Goal: Transaction & Acquisition: Book appointment/travel/reservation

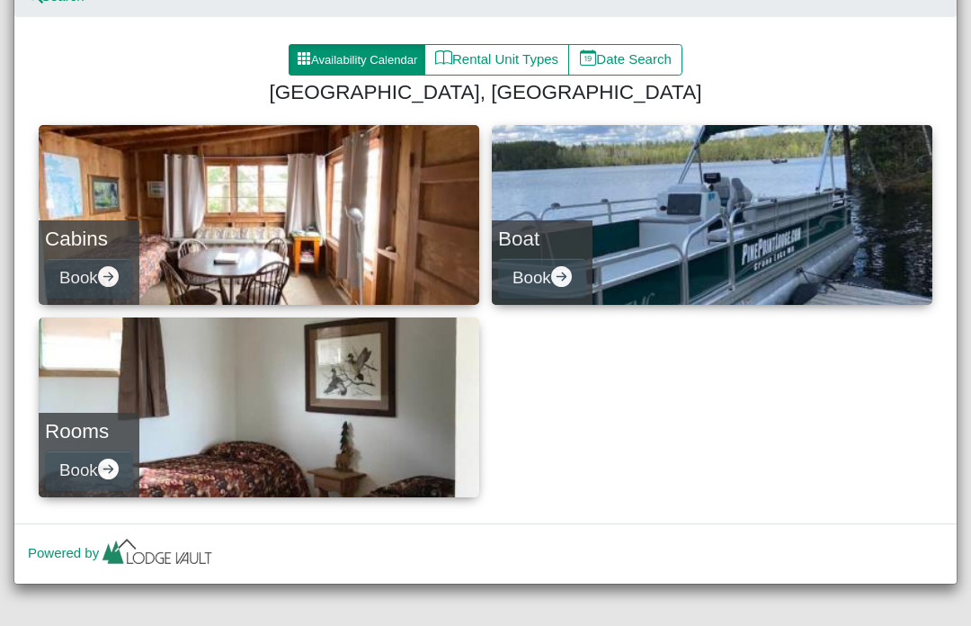
scroll to position [168, 0]
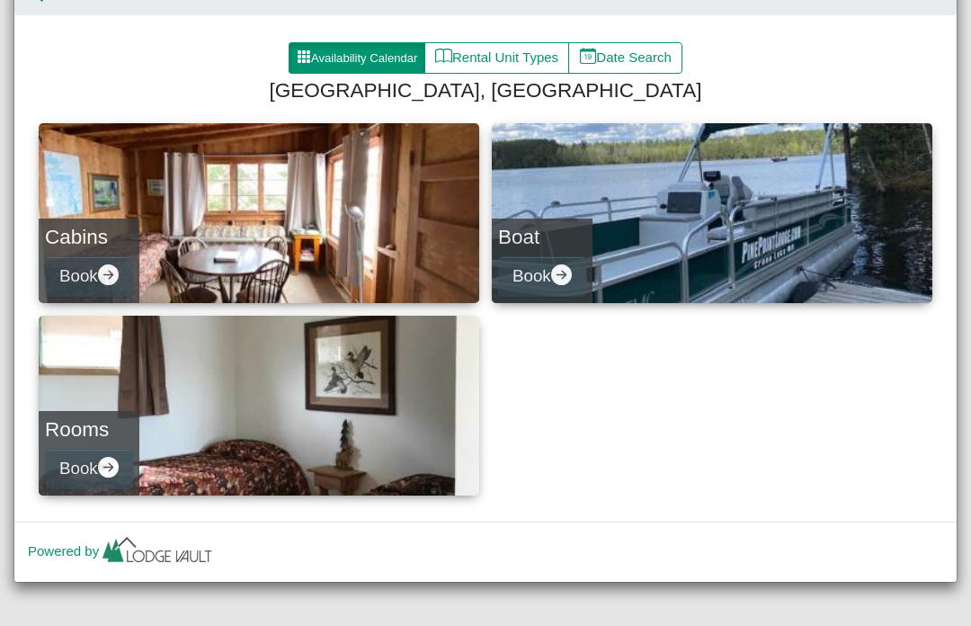
click at [305, 211] on link "Cabins Book" at bounding box center [259, 213] width 441 height 180
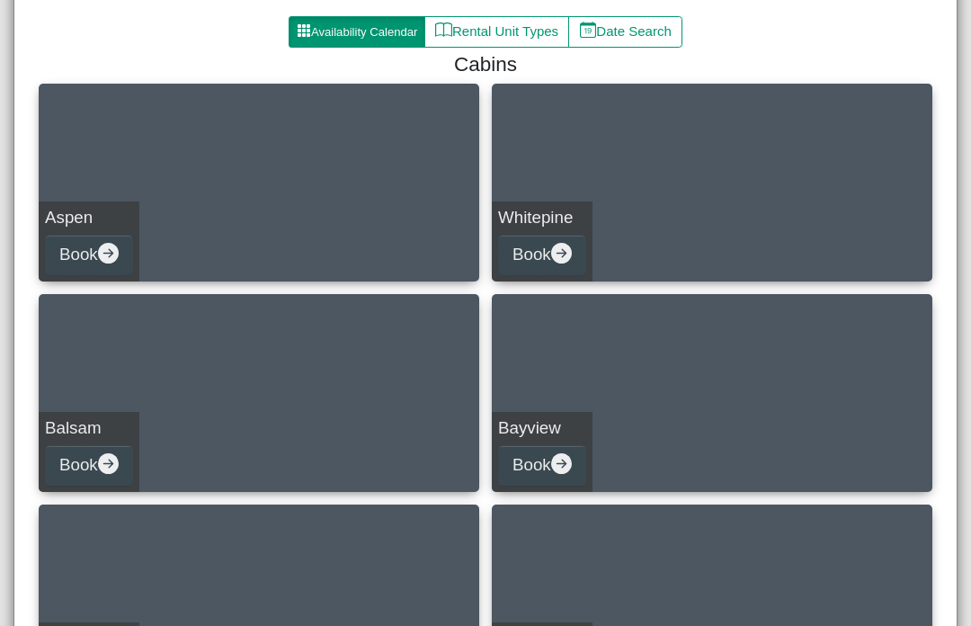
scroll to position [199, 0]
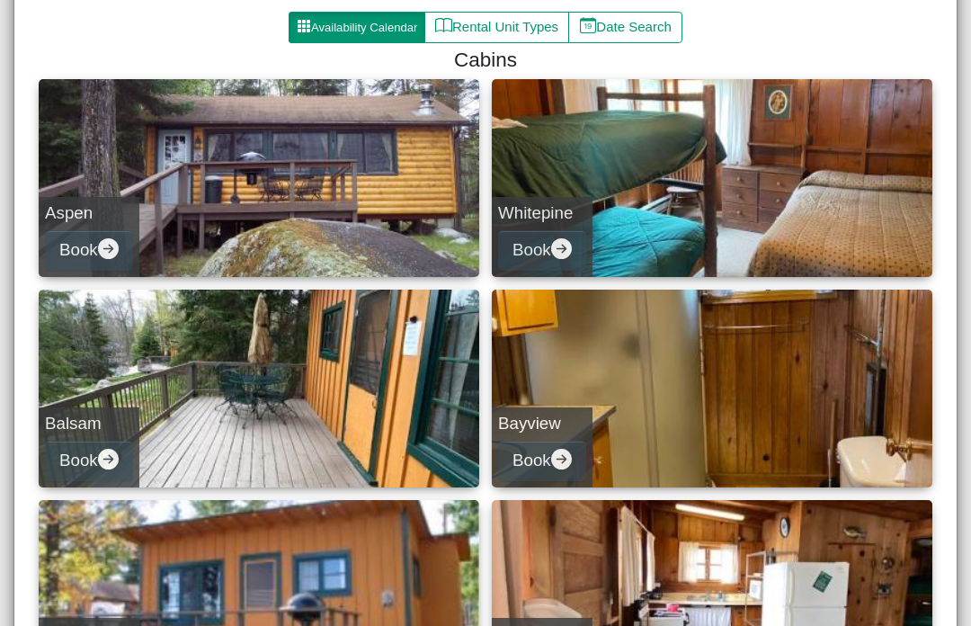
click at [768, 185] on link "Whitepine Book" at bounding box center [712, 178] width 441 height 198
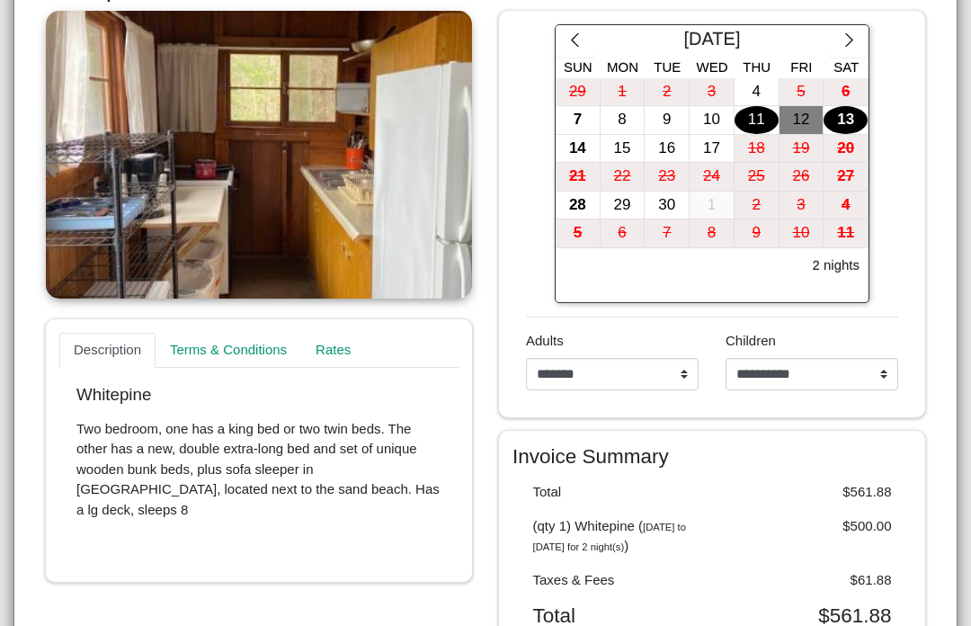
scroll to position [353, 0]
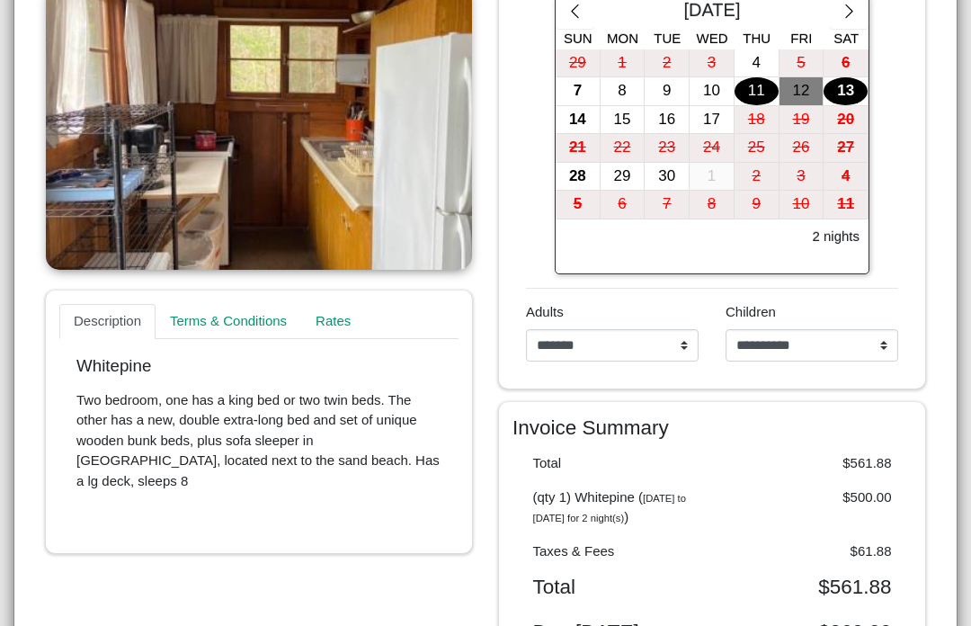
click at [310, 160] on link at bounding box center [259, 126] width 426 height 288
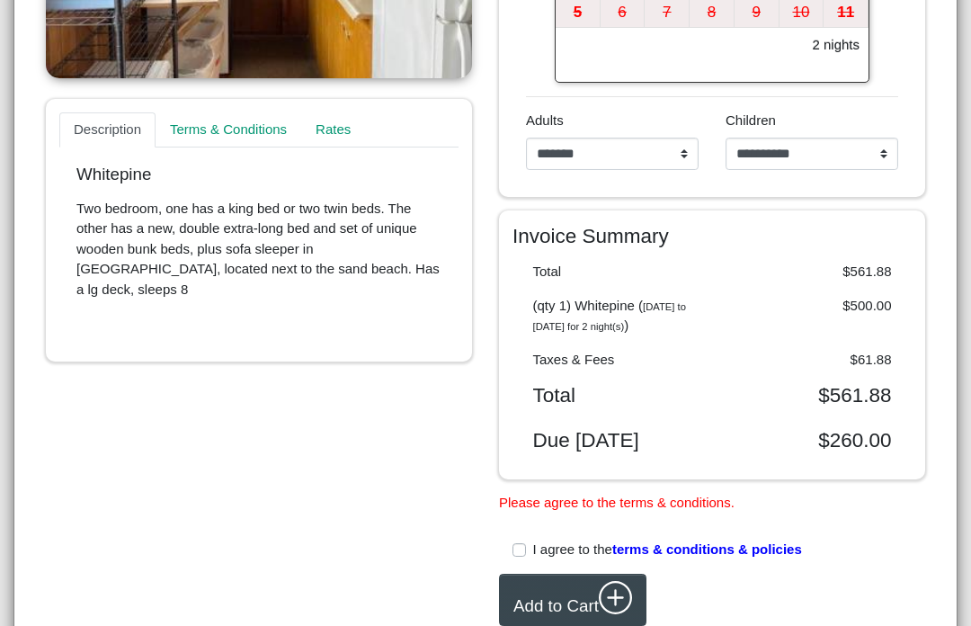
scroll to position [554, 0]
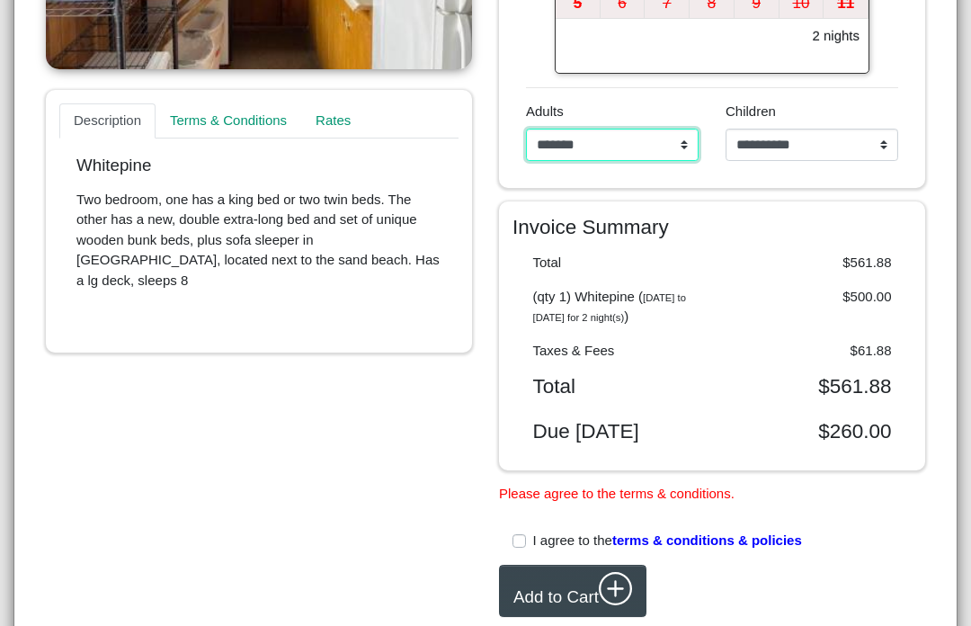
click at [675, 145] on select "**********" at bounding box center [612, 145] width 173 height 32
select select "*"
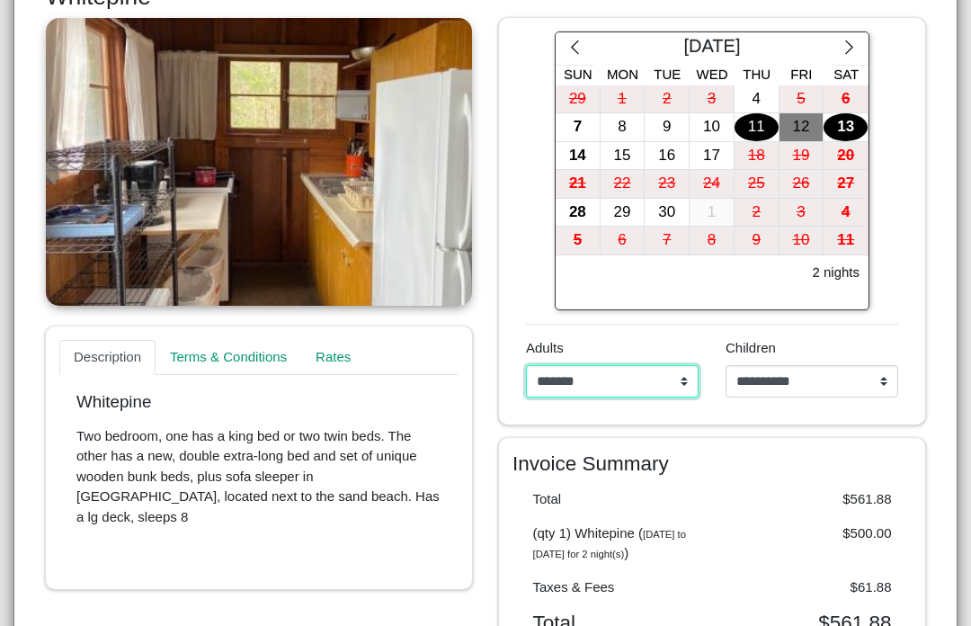
scroll to position [316, 0]
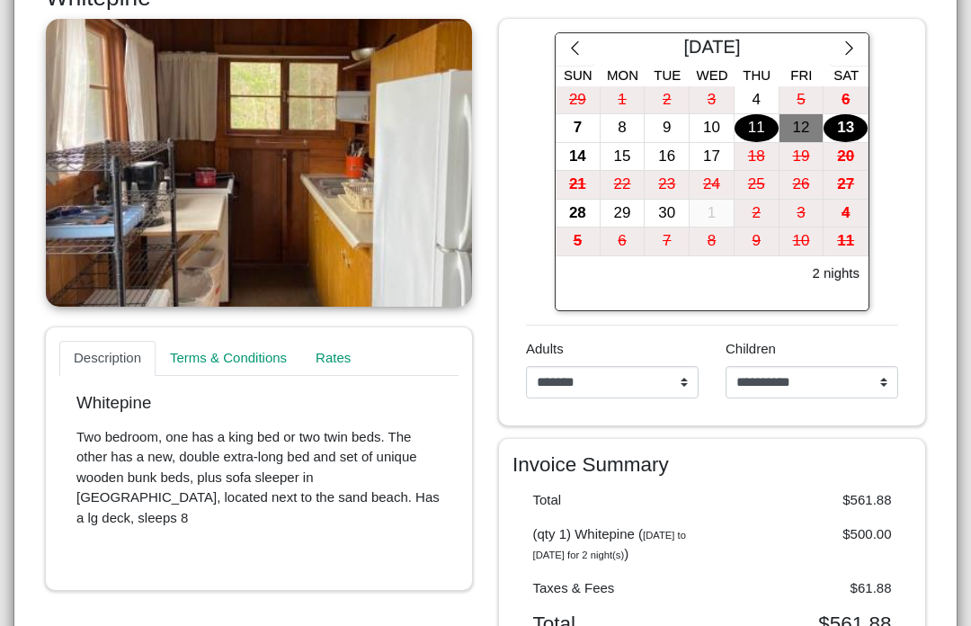
click at [712, 128] on div "10" at bounding box center [712, 128] width 44 height 28
click at [578, 158] on div "14" at bounding box center [578, 157] width 44 height 28
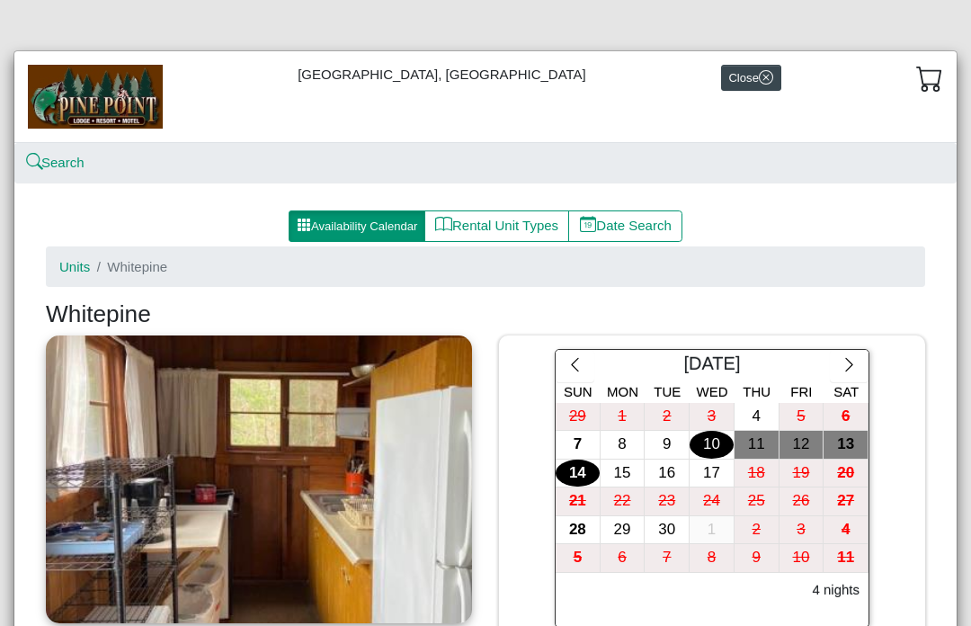
scroll to position [0, 0]
click at [120, 100] on img at bounding box center [95, 96] width 135 height 63
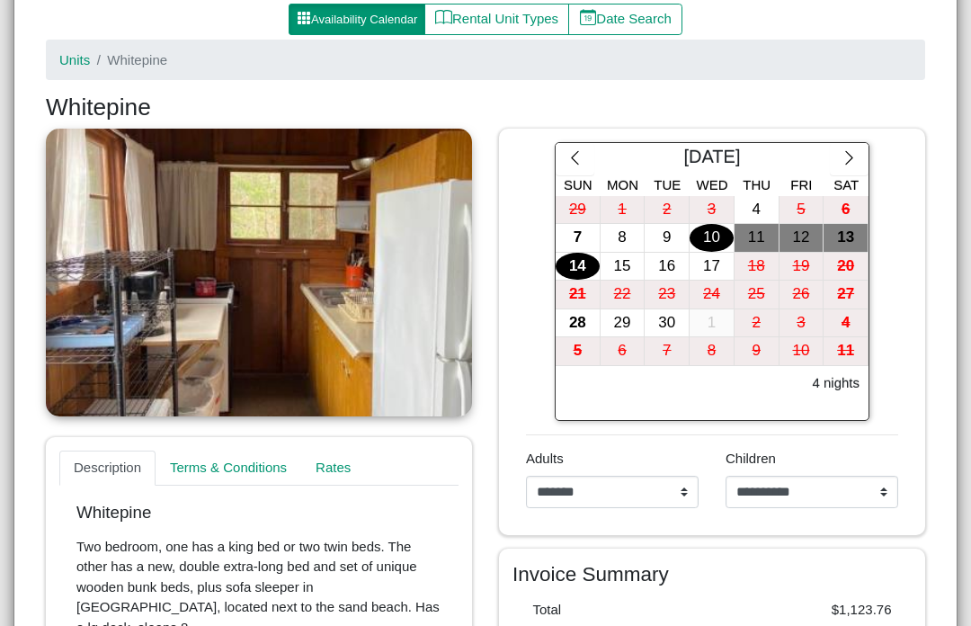
scroll to position [315, 0]
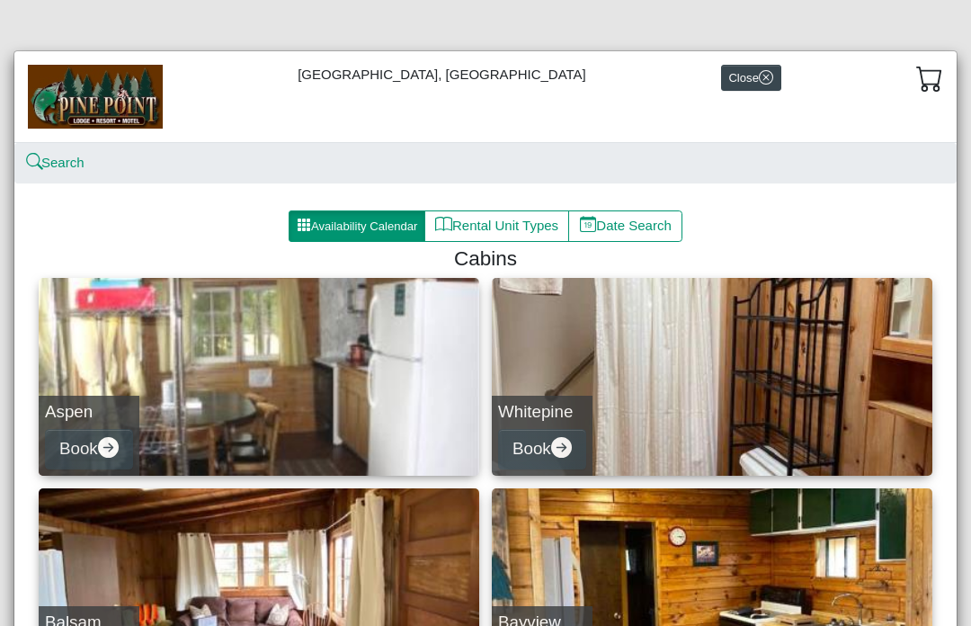
click at [805, 370] on link "Whitepine Book" at bounding box center [712, 377] width 441 height 198
select select "*"
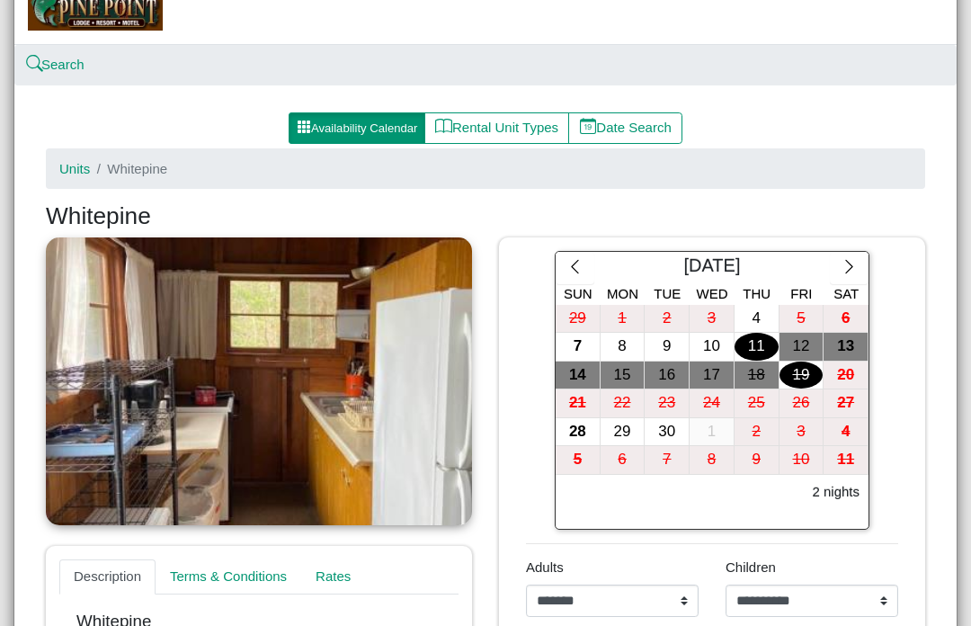
scroll to position [109, 0]
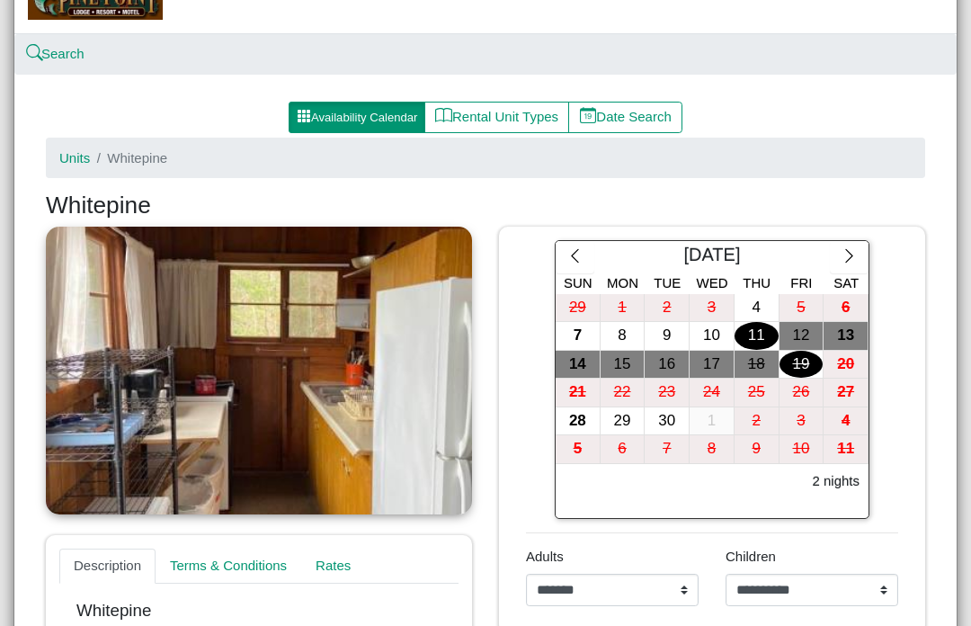
click at [276, 387] on link at bounding box center [259, 371] width 426 height 288
click at [254, 409] on link at bounding box center [259, 371] width 426 height 288
click at [509, 118] on button "Rental Unit Types" at bounding box center [496, 118] width 145 height 32
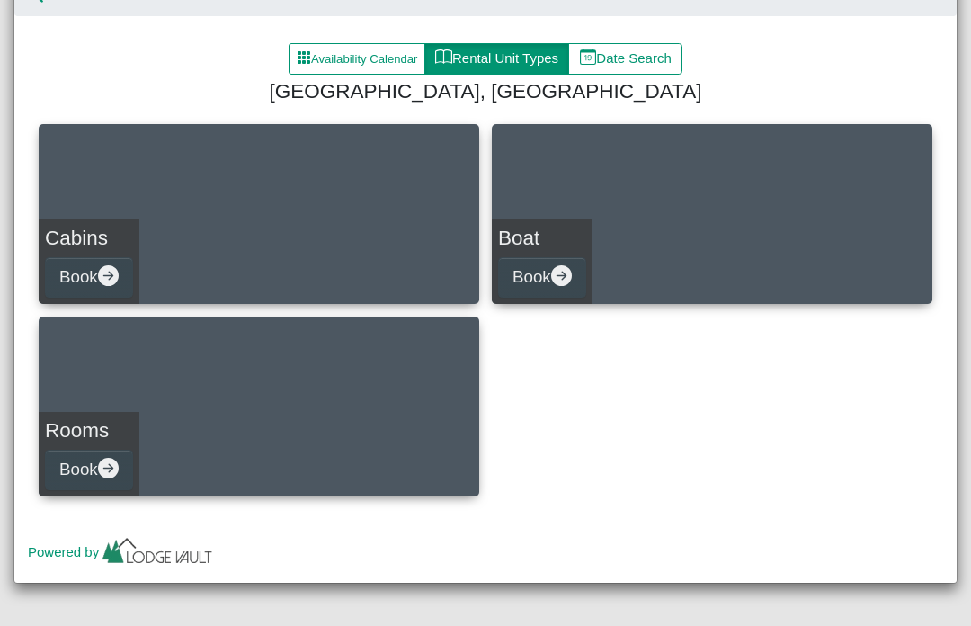
scroll to position [166, 0]
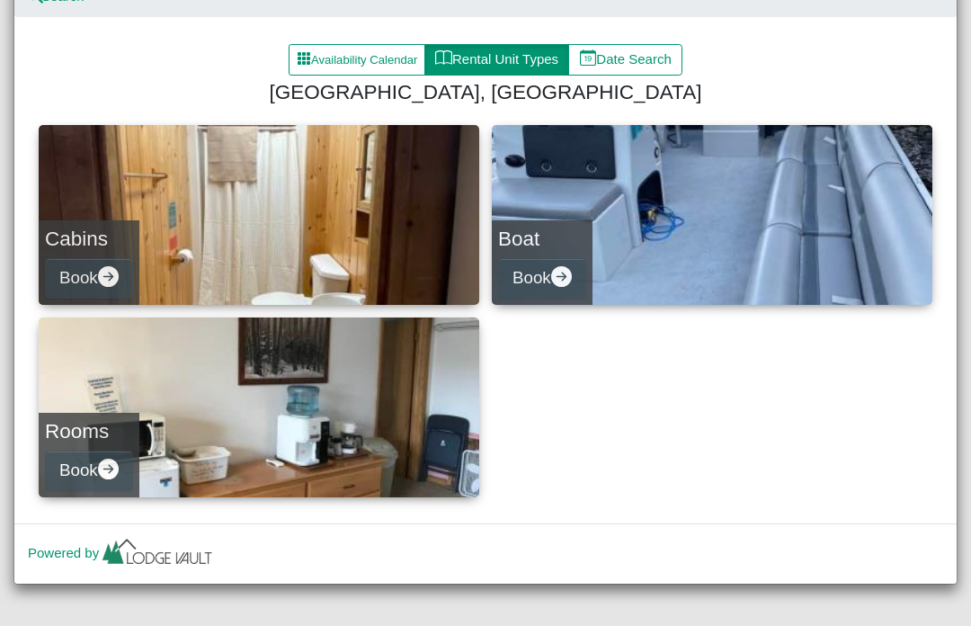
click at [294, 233] on link "Cabins Book" at bounding box center [259, 215] width 441 height 180
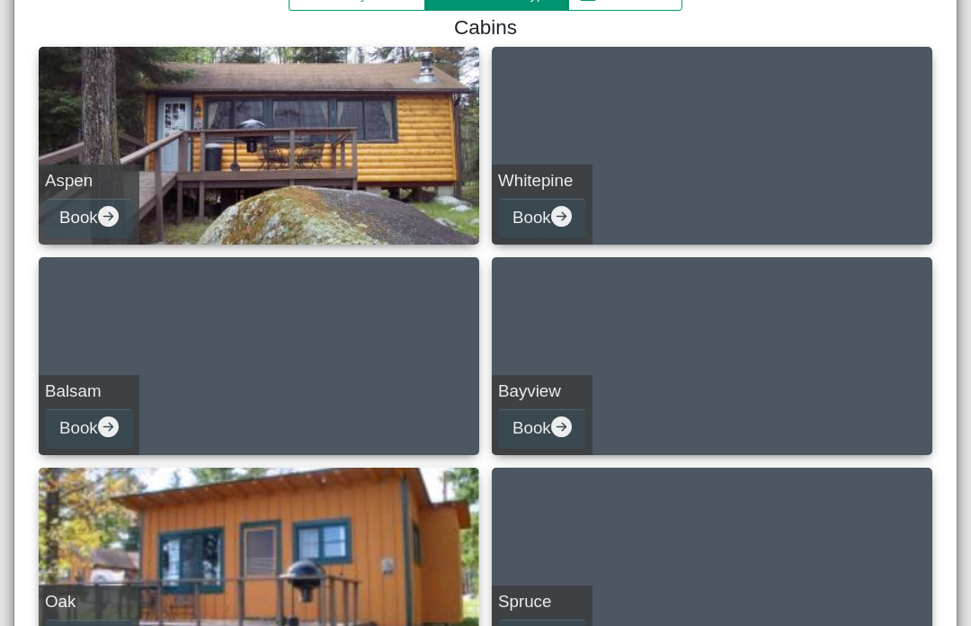
scroll to position [238, 0]
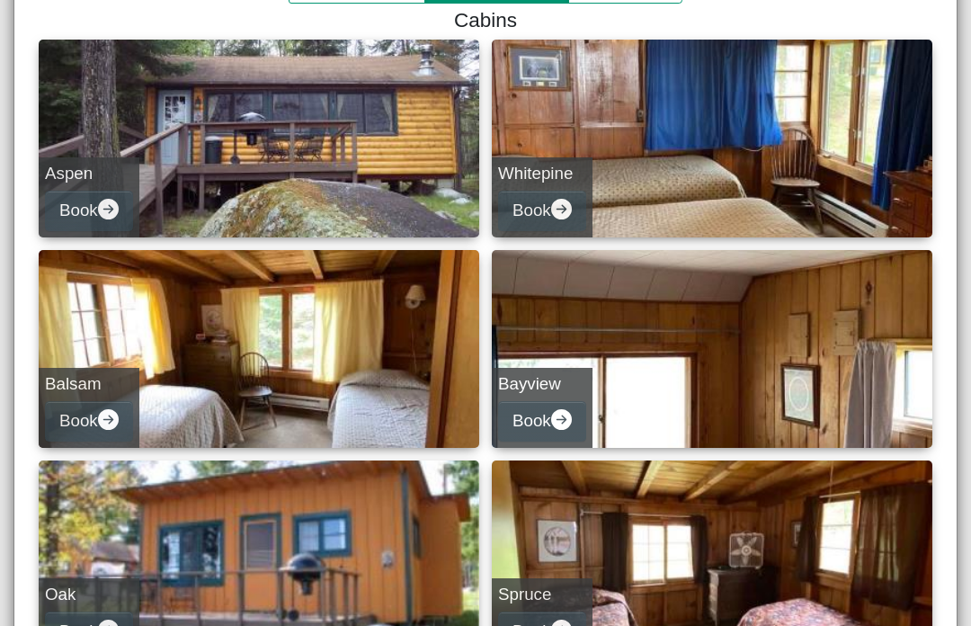
click at [571, 170] on h5 "Whitepine" at bounding box center [542, 174] width 88 height 21
select select "*"
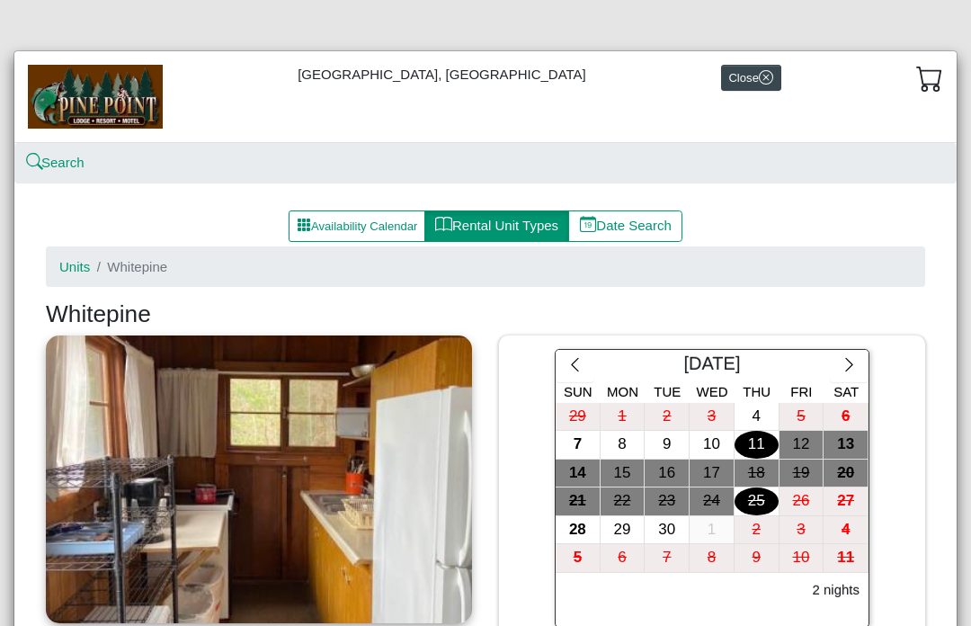
click at [74, 267] on link "Units" at bounding box center [74, 266] width 31 height 15
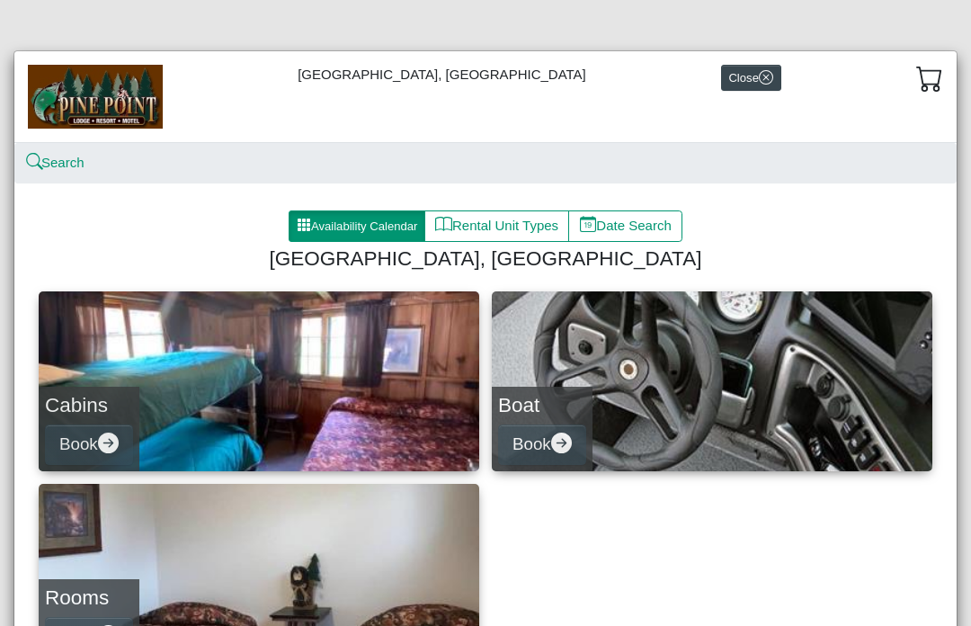
click at [721, 83] on button "Close" at bounding box center [751, 78] width 60 height 26
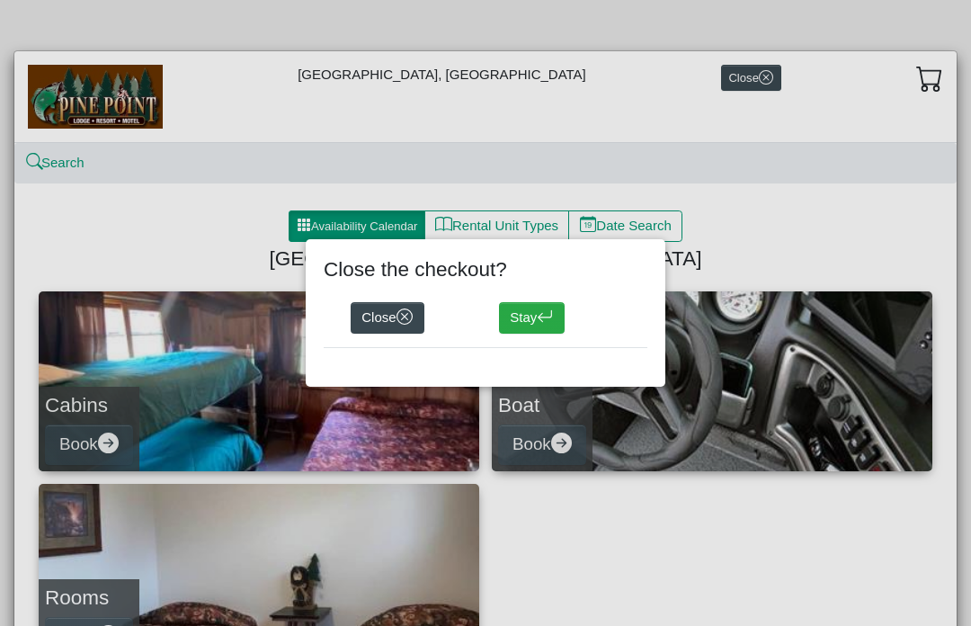
click at [388, 323] on button "Close" at bounding box center [388, 318] width 74 height 32
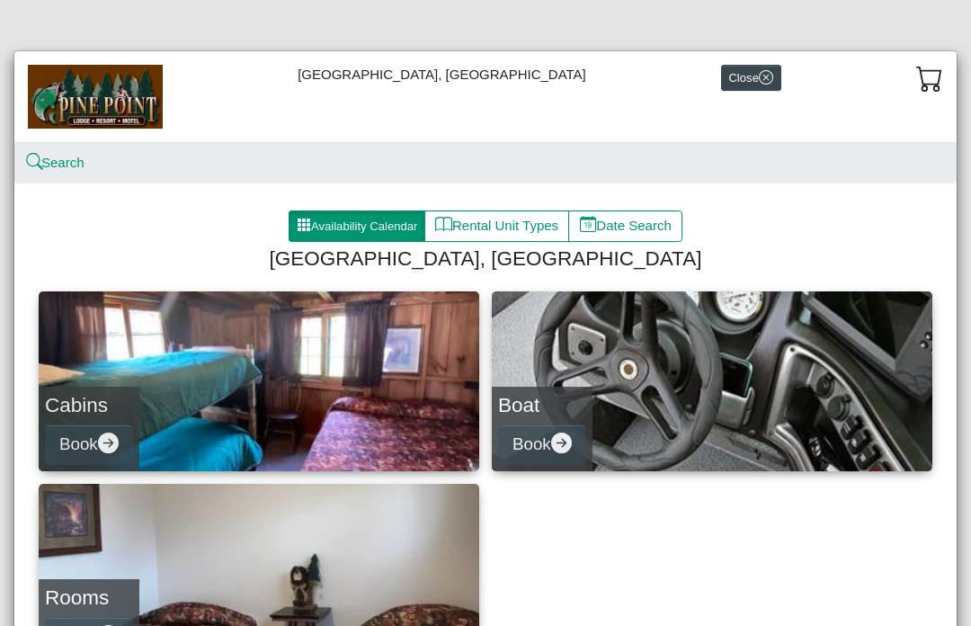
scroll to position [1, 0]
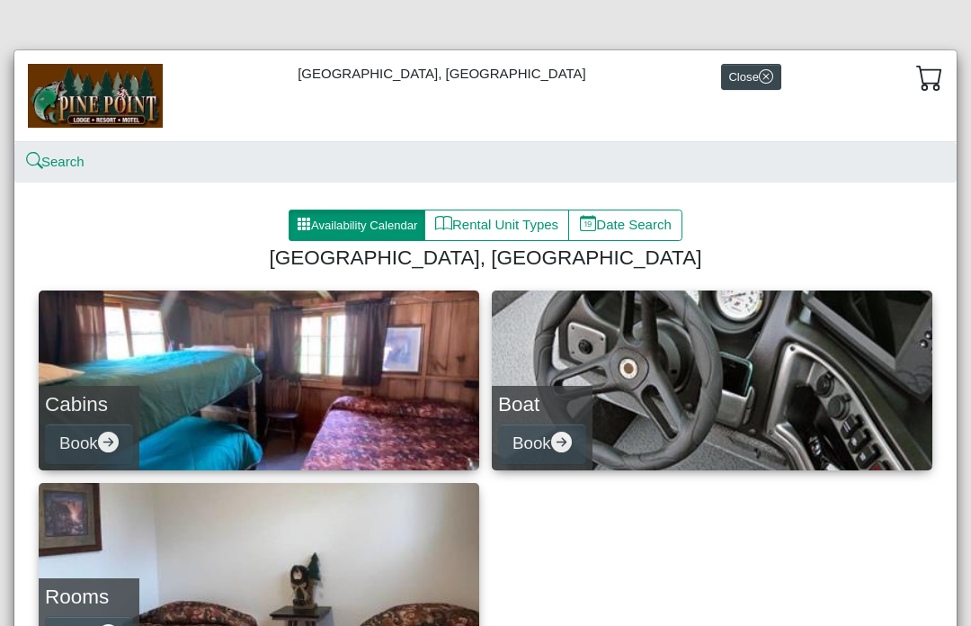
click at [759, 81] on icon "x circle" at bounding box center [766, 76] width 14 height 14
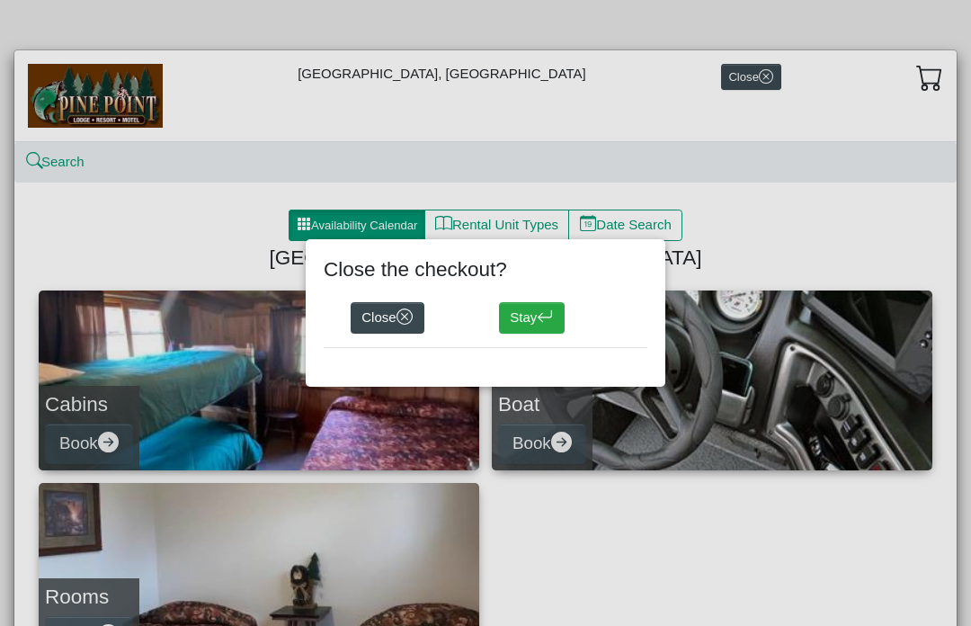
click at [398, 313] on button "Close" at bounding box center [388, 318] width 74 height 32
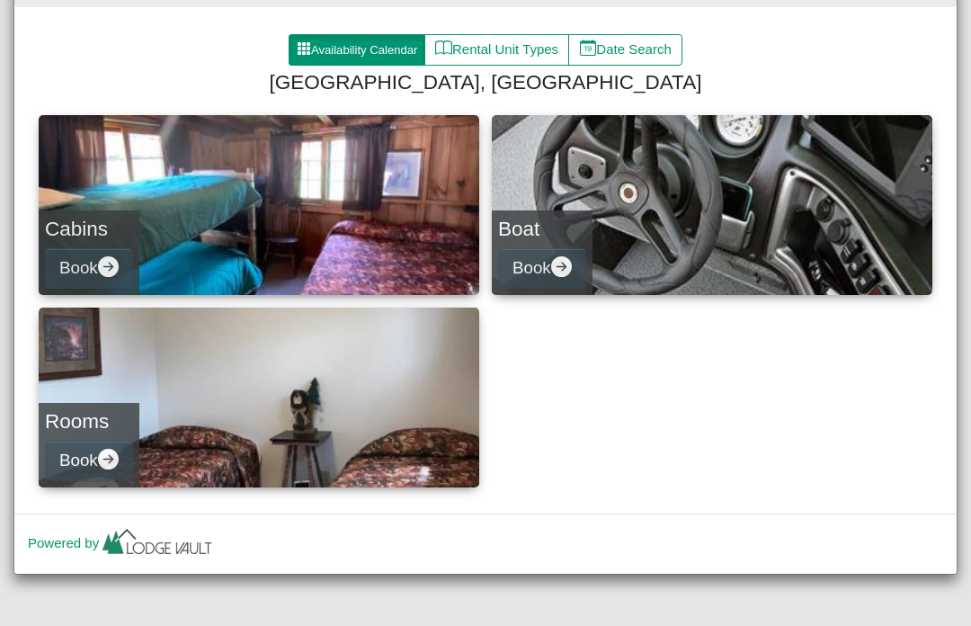
scroll to position [175, 0]
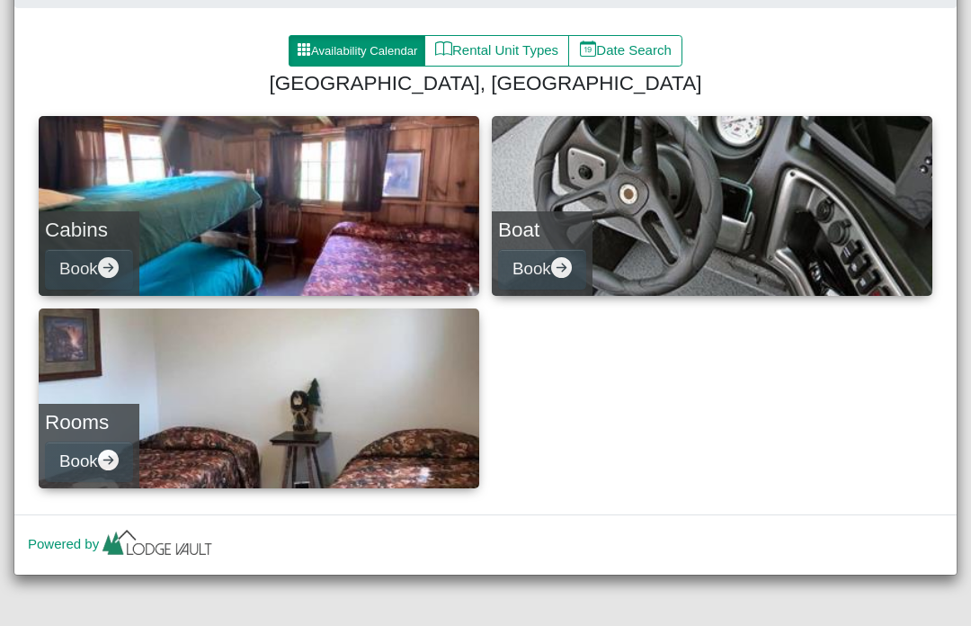
click at [397, 229] on link "Cabins Book" at bounding box center [259, 206] width 441 height 180
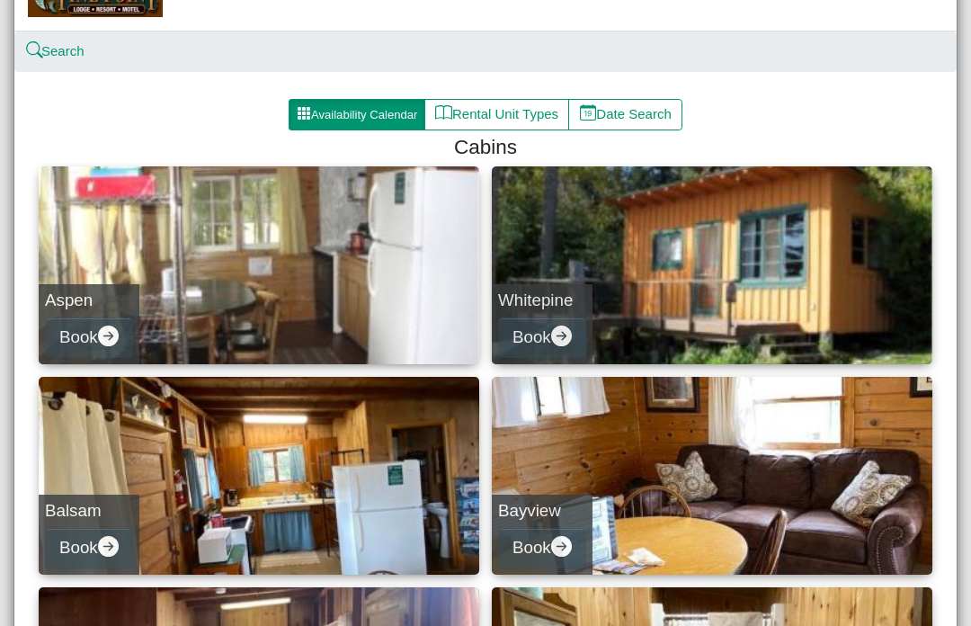
scroll to position [110, 0]
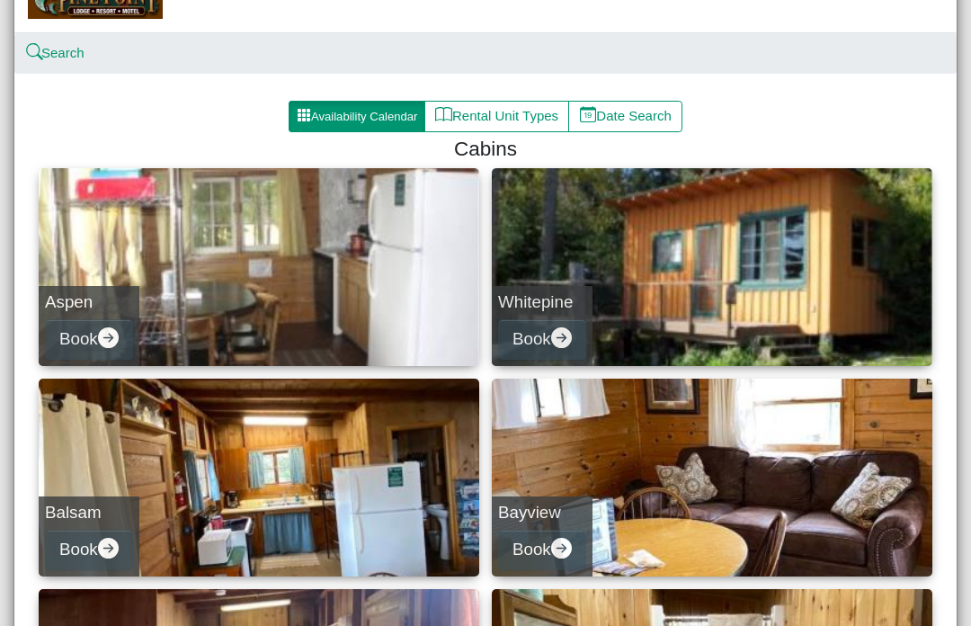
click at [784, 278] on link "Whitepine Book" at bounding box center [712, 267] width 441 height 198
select select "*"
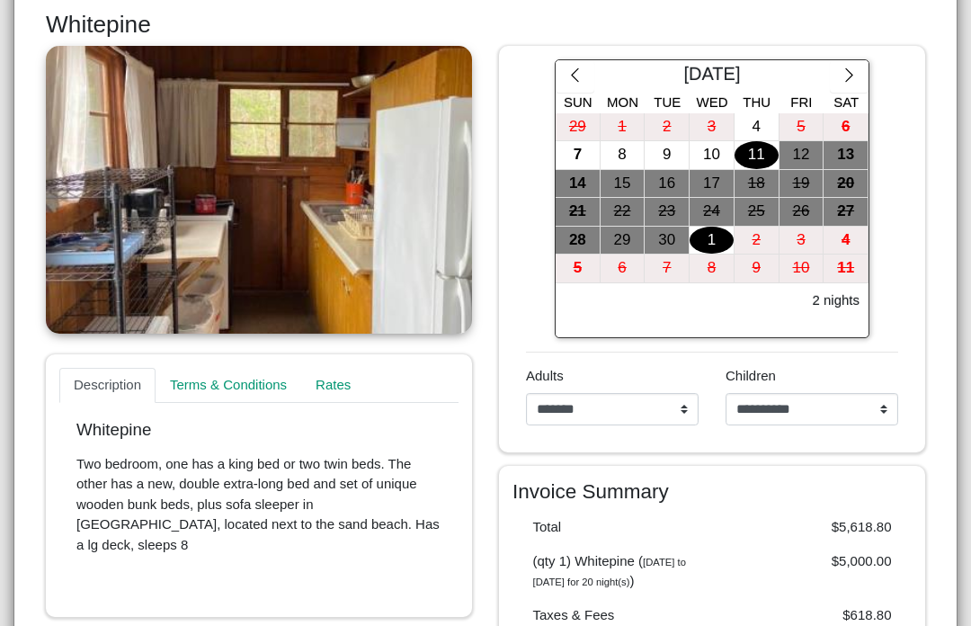
scroll to position [294, 0]
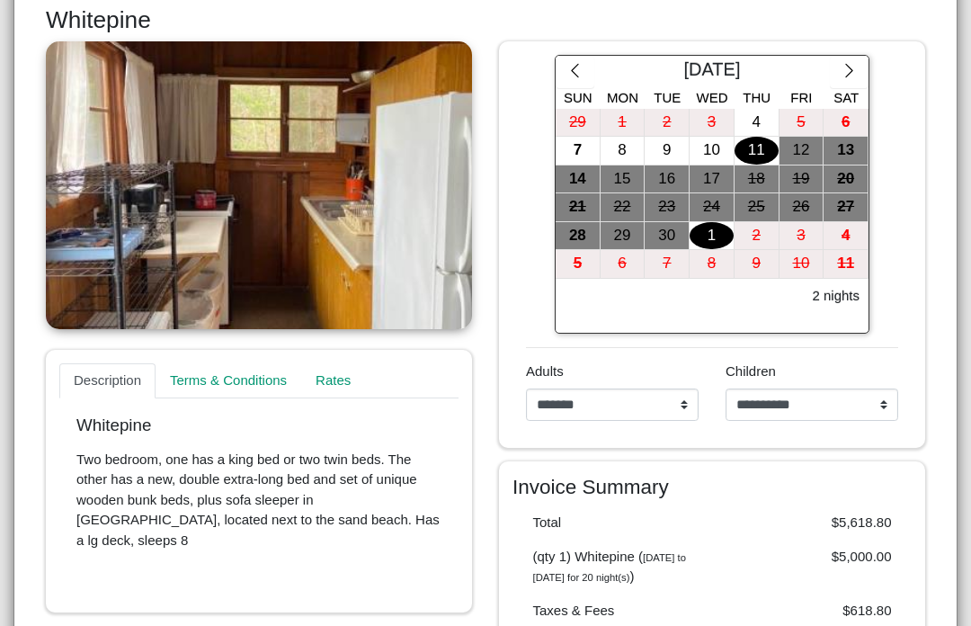
click at [713, 147] on div "10" at bounding box center [712, 151] width 44 height 28
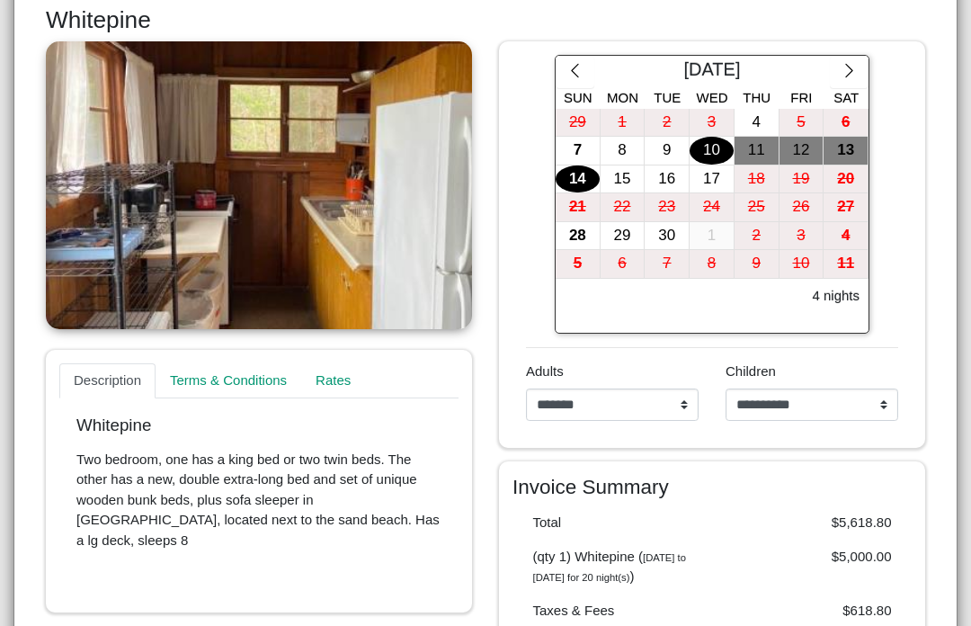
click at [580, 183] on div "14" at bounding box center [578, 179] width 44 height 28
click at [348, 209] on link at bounding box center [259, 185] width 426 height 288
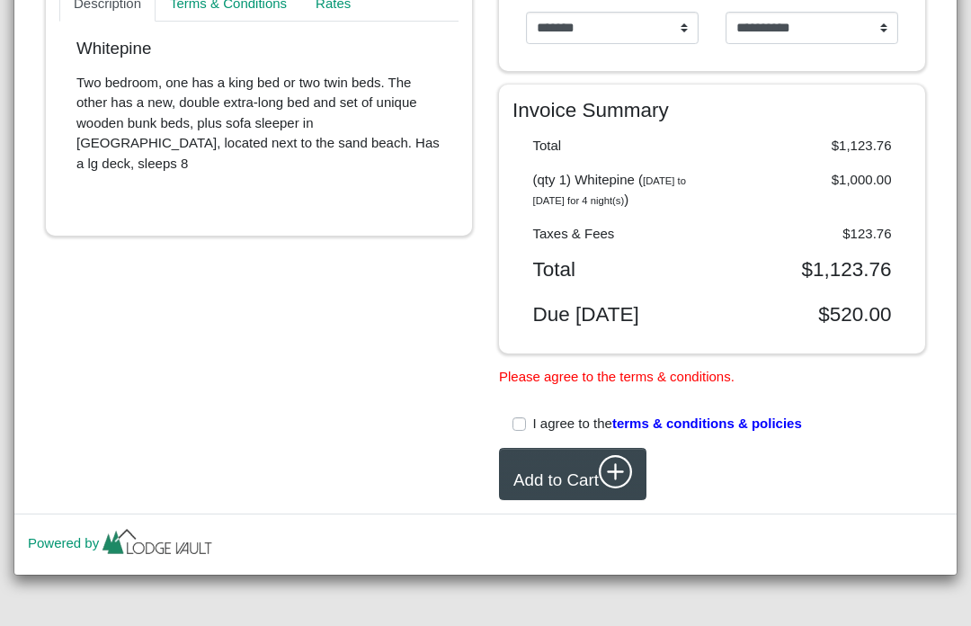
scroll to position [685, 0]
